Goal: Task Accomplishment & Management: Manage account settings

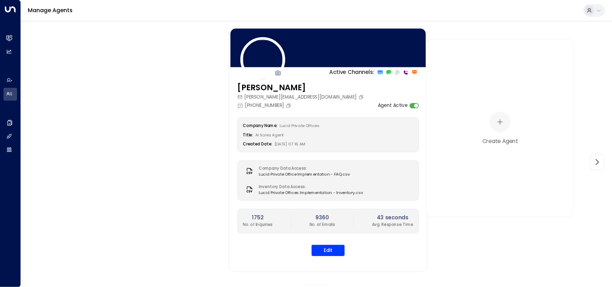
click at [601, 11] on icon at bounding box center [599, 11] width 6 height 6
click at [329, 250] on div at bounding box center [306, 143] width 612 height 287
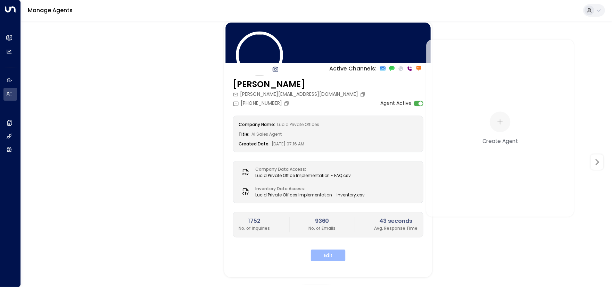
click at [329, 252] on button "Edit" at bounding box center [328, 256] width 35 height 12
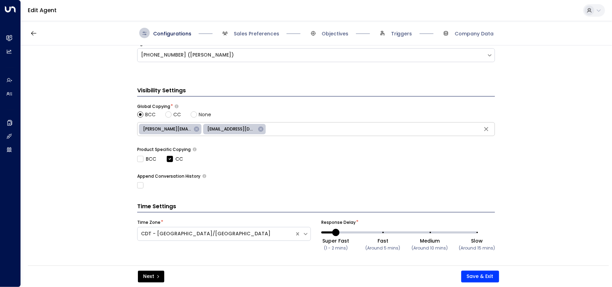
scroll to position [293, 0]
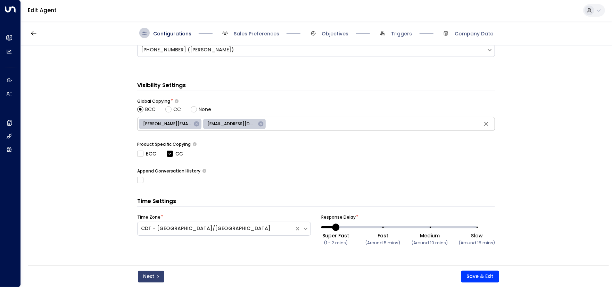
click at [153, 277] on button "Next" at bounding box center [151, 277] width 26 height 12
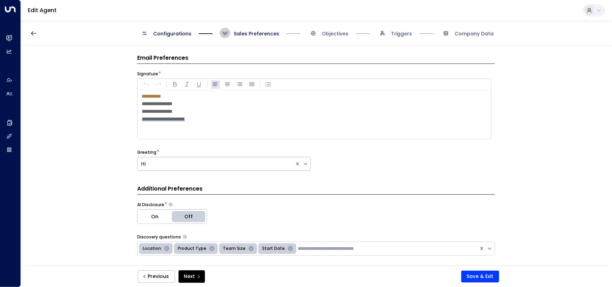
scroll to position [0, 0]
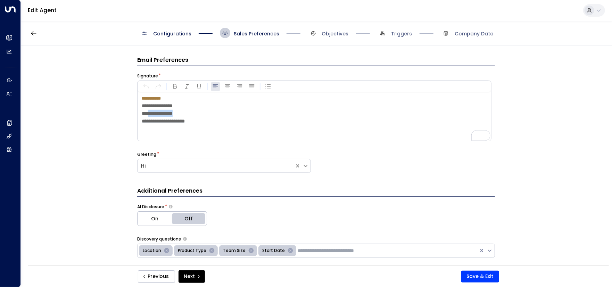
drag, startPoint x: 174, startPoint y: 120, endPoint x: 147, endPoint y: 121, distance: 27.1
click at [147, 116] on span "**********" at bounding box center [157, 113] width 31 height 5
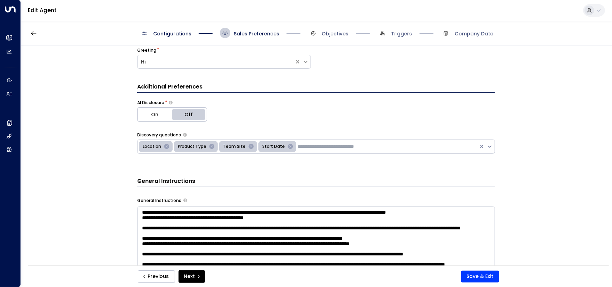
scroll to position [139, 0]
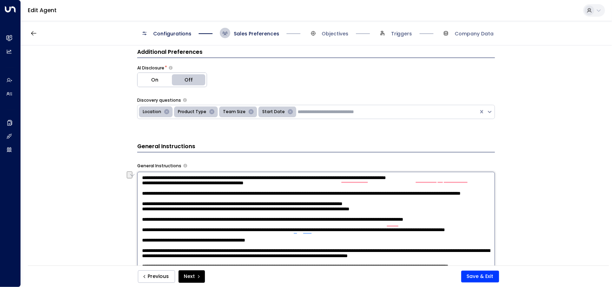
drag, startPoint x: 198, startPoint y: 187, endPoint x: 153, endPoint y: 189, distance: 44.5
click at [153, 189] on textarea "To enrich screen reader interactions, please activate Accessibility in Grammarl…" at bounding box center [316, 263] width 358 height 182
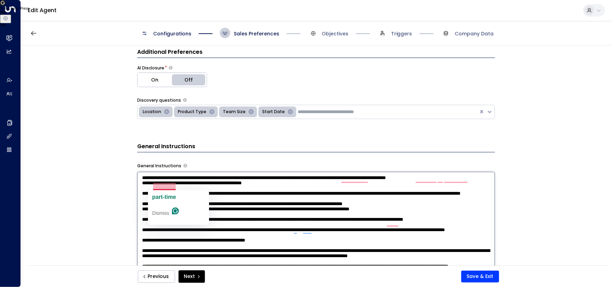
click at [163, 198] on span "part-time" at bounding box center [164, 197] width 24 height 6
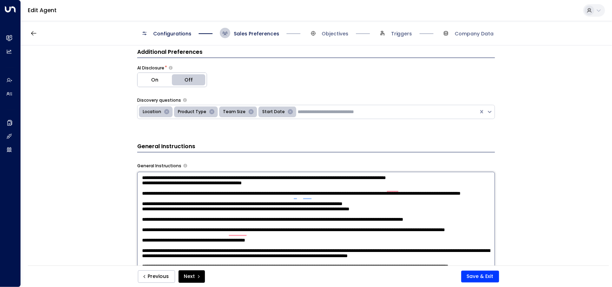
scroll to position [37, 0]
drag, startPoint x: 309, startPoint y: 209, endPoint x: 358, endPoint y: 210, distance: 49.0
click at [358, 210] on textarea "To enrich screen reader interactions, please activate Accessibility in Grammarl…" at bounding box center [316, 263] width 358 height 182
drag, startPoint x: 369, startPoint y: 209, endPoint x: 373, endPoint y: 215, distance: 7.5
click at [373, 215] on textarea "To enrich screen reader interactions, please activate Accessibility in Grammarl…" at bounding box center [316, 263] width 358 height 182
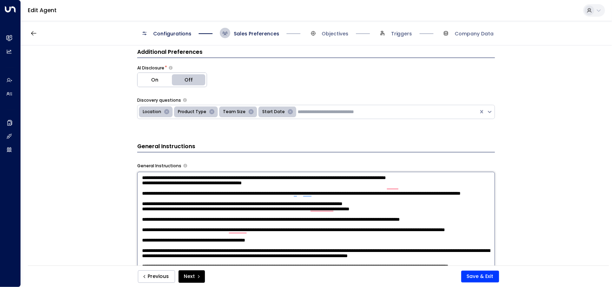
paste textarea "To enrich screen reader interactions, please activate Accessibility in Grammarl…"
drag, startPoint x: 229, startPoint y: 236, endPoint x: 142, endPoint y: 230, distance: 87.4
click at [142, 230] on textarea "To enrich screen reader interactions, please activate Accessibility in Grammarl…" at bounding box center [316, 263] width 358 height 182
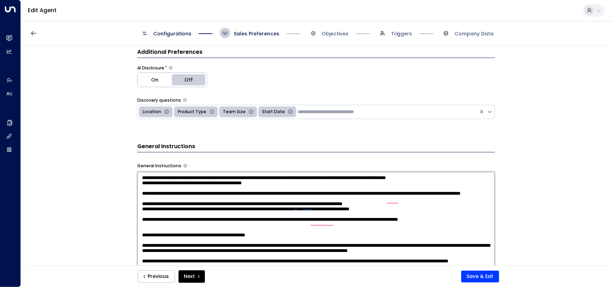
scroll to position [23, 0]
click at [174, 243] on textarea "To enrich screen reader interactions, please activate Accessibility in Grammarl…" at bounding box center [316, 263] width 358 height 182
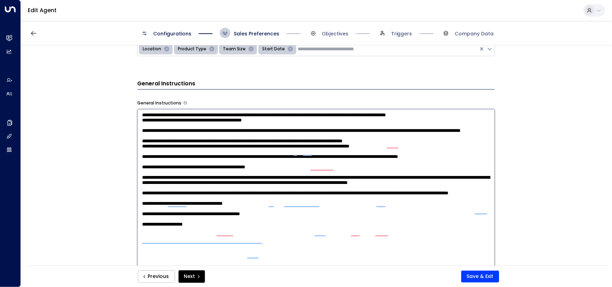
scroll to position [208, 0]
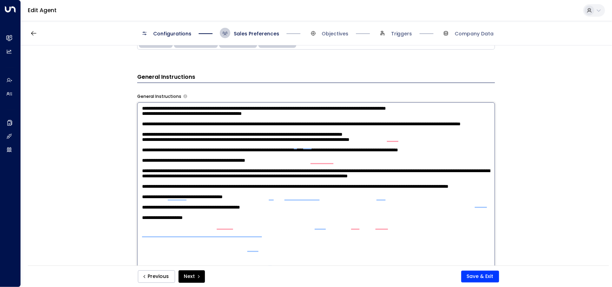
click at [487, 197] on textarea "To enrich screen reader interactions, please activate Accessibility in Grammarl…" at bounding box center [316, 193] width 358 height 182
drag, startPoint x: 358, startPoint y: 205, endPoint x: 338, endPoint y: 205, distance: 20.5
click at [338, 205] on textarea "To enrich screen reader interactions, please activate Accessibility in Grammarl…" at bounding box center [316, 193] width 358 height 182
click at [479, 197] on textarea "To enrich screen reader interactions, please activate Accessibility in Grammarl…" at bounding box center [316, 193] width 358 height 182
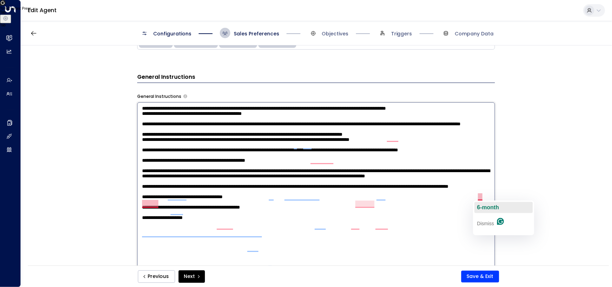
click at [481, 208] on span "6-month" at bounding box center [488, 208] width 22 height 6
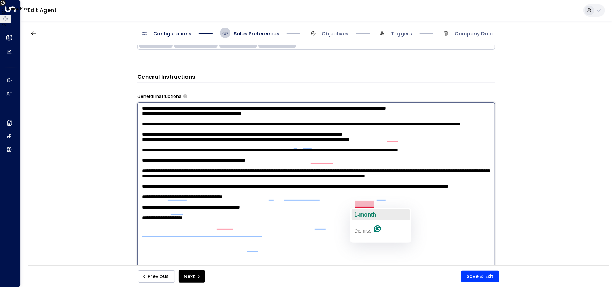
click at [363, 215] on span "1-month" at bounding box center [365, 215] width 22 height 6
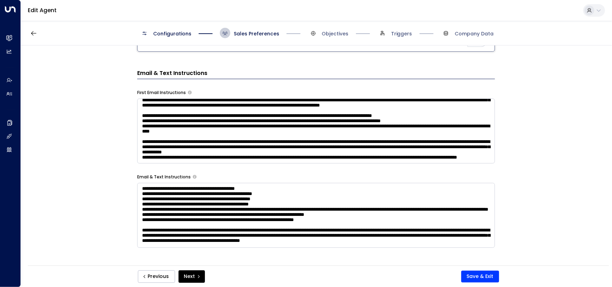
scroll to position [451, 0]
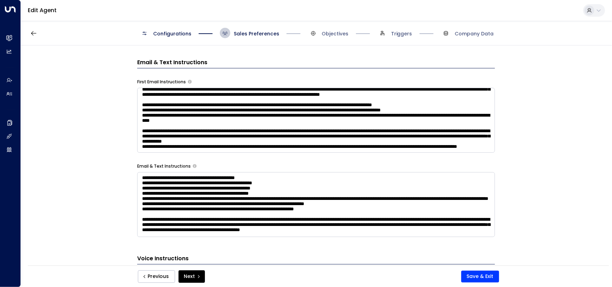
type textarea "**********"
click at [162, 178] on textarea at bounding box center [316, 204] width 358 height 65
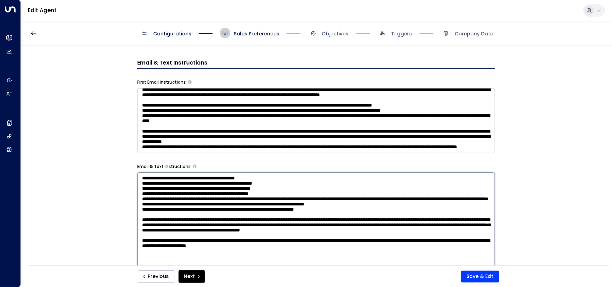
scroll to position [15, 0]
click at [166, 177] on textarea "To enrich screen reader interactions, please activate Accessibility in Grammarl…" at bounding box center [316, 264] width 358 height 182
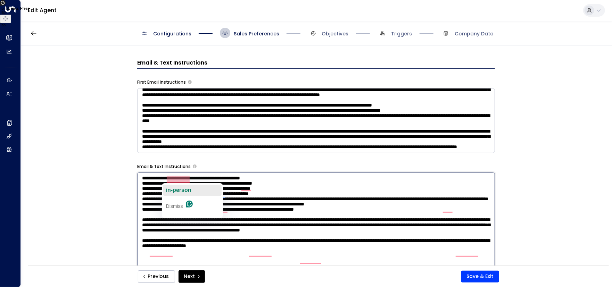
click at [174, 190] on span "in-person" at bounding box center [178, 190] width 25 height 6
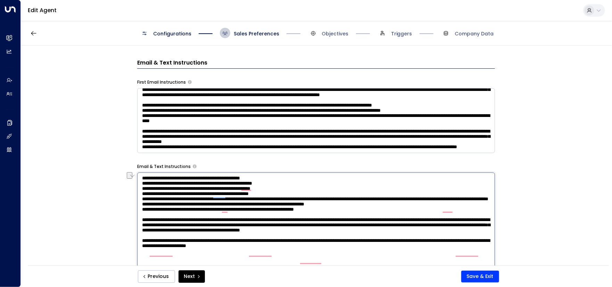
drag, startPoint x: 293, startPoint y: 186, endPoint x: 141, endPoint y: 189, distance: 151.4
click at [141, 189] on textarea "To enrich screen reader interactions, please activate Accessibility in Grammarl…" at bounding box center [316, 264] width 358 height 182
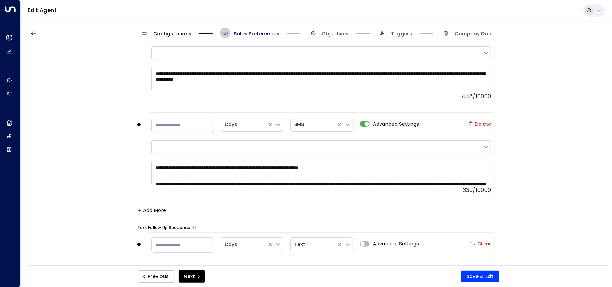
scroll to position [1755, 0]
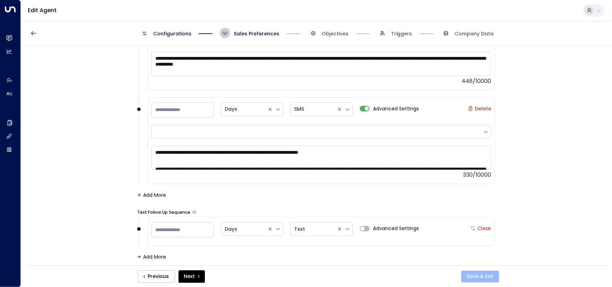
type textarea "**********"
click at [477, 276] on button "Save & Exit" at bounding box center [480, 277] width 38 height 12
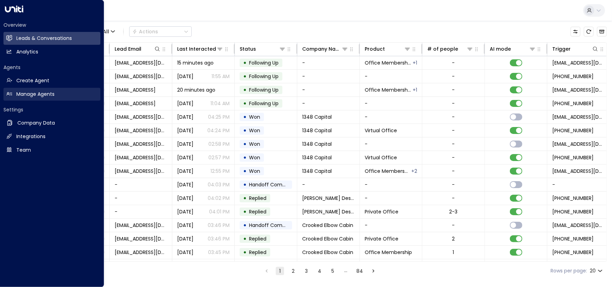
click at [29, 91] on h2 "Manage Agents" at bounding box center [35, 94] width 38 height 7
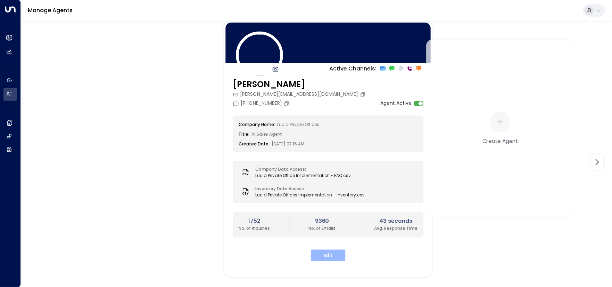
click at [332, 253] on button "Edit" at bounding box center [328, 256] width 35 height 12
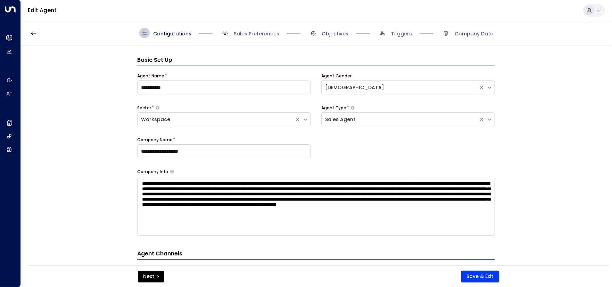
scroll to position [10, 0]
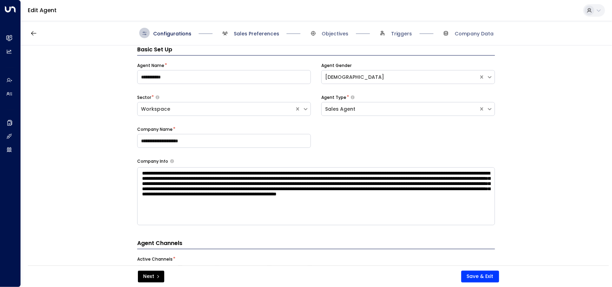
click at [249, 33] on span "Sales Preferences" at bounding box center [256, 33] width 45 height 7
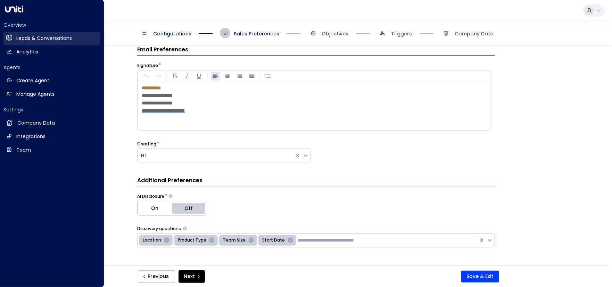
click at [18, 37] on h2 "Leads & Conversations" at bounding box center [44, 38] width 56 height 7
